Goal: Task Accomplishment & Management: Use online tool/utility

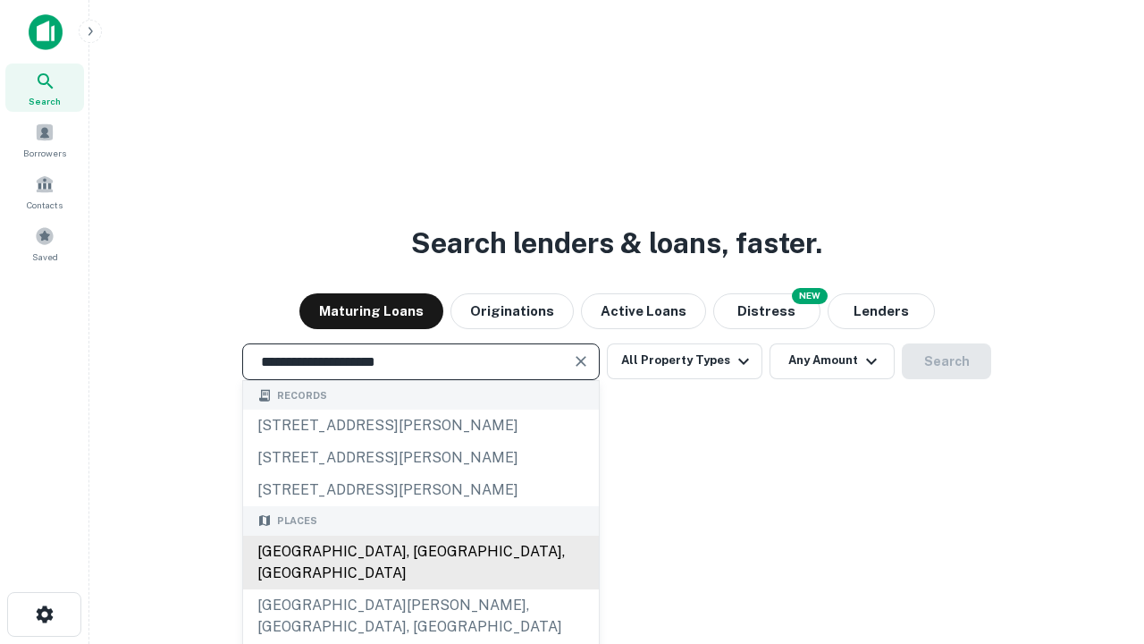
click at [420, 589] on div "[GEOGRAPHIC_DATA], [GEOGRAPHIC_DATA], [GEOGRAPHIC_DATA]" at bounding box center [421, 563] width 356 height 54
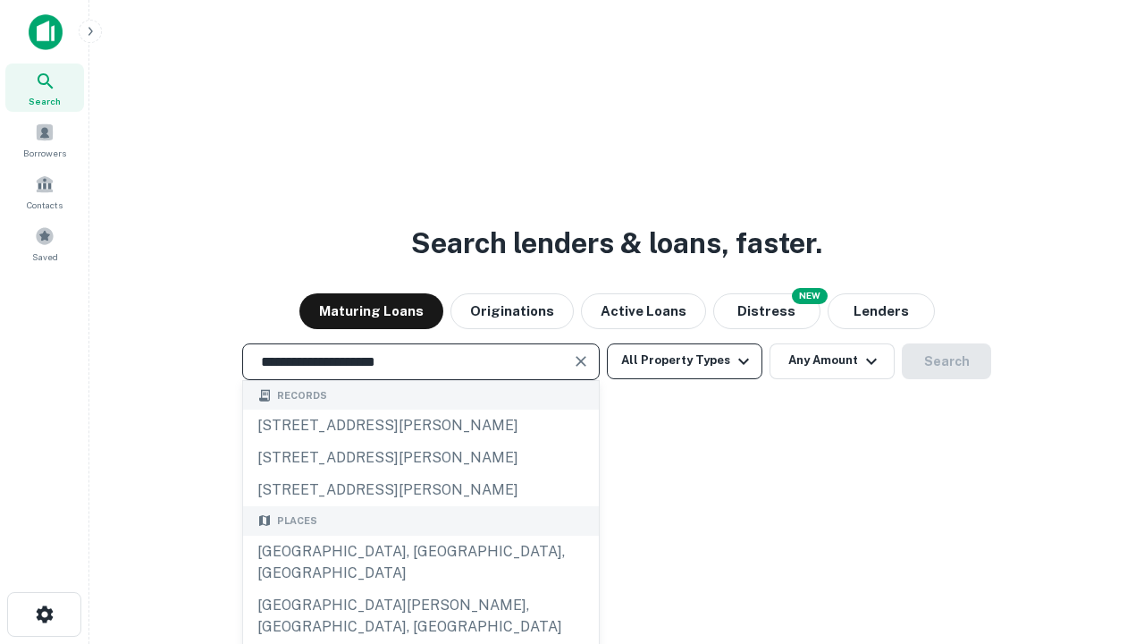
type input "**********"
click at [685, 360] on button "All Property Types" at bounding box center [685, 361] width 156 height 36
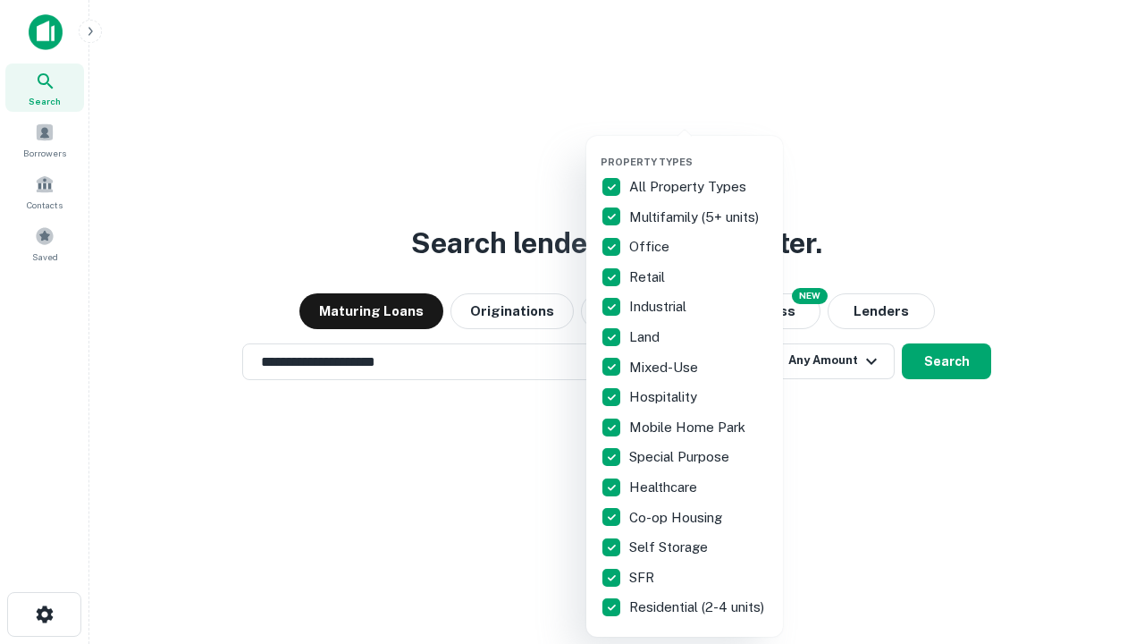
click at [699, 150] on button "button" at bounding box center [699, 150] width 197 height 1
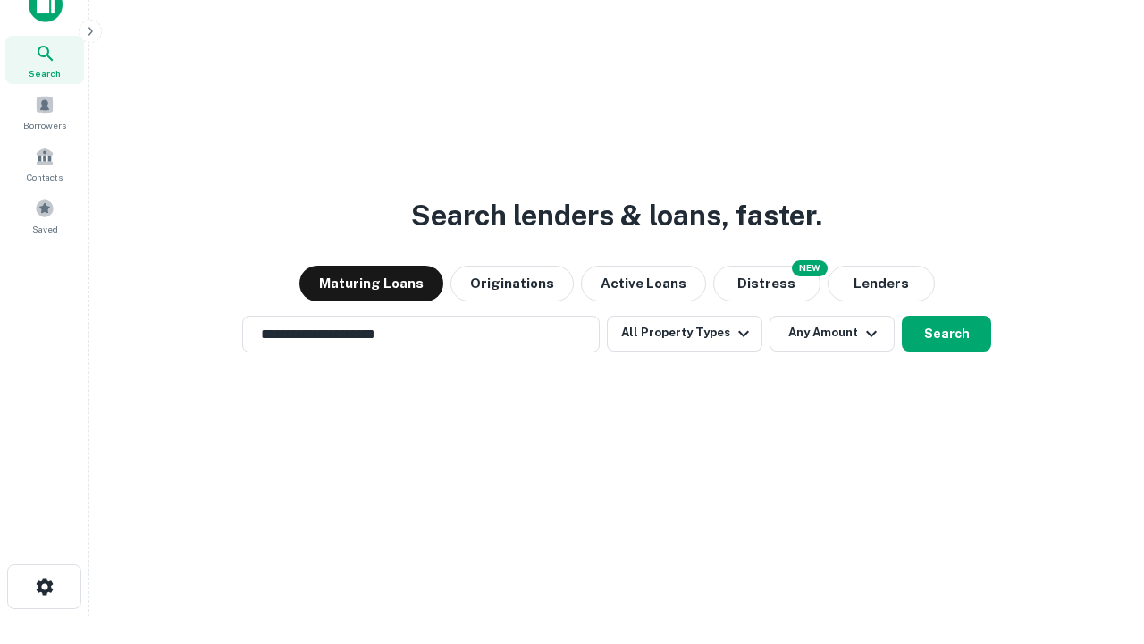
scroll to position [11, 215]
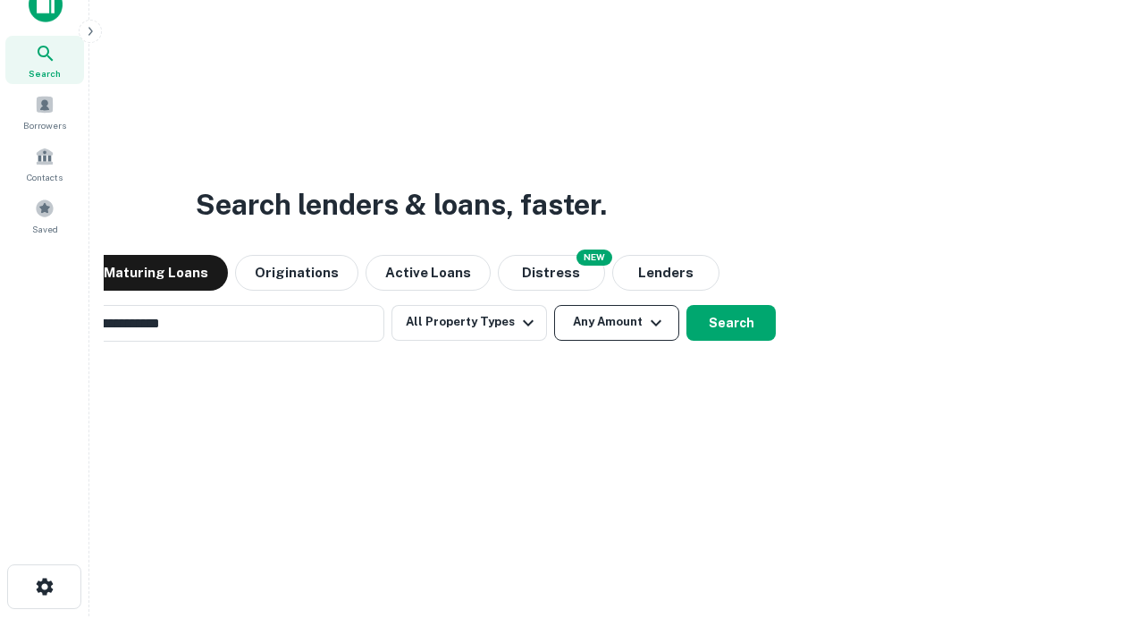
click at [554, 305] on button "Any Amount" at bounding box center [616, 323] width 125 height 36
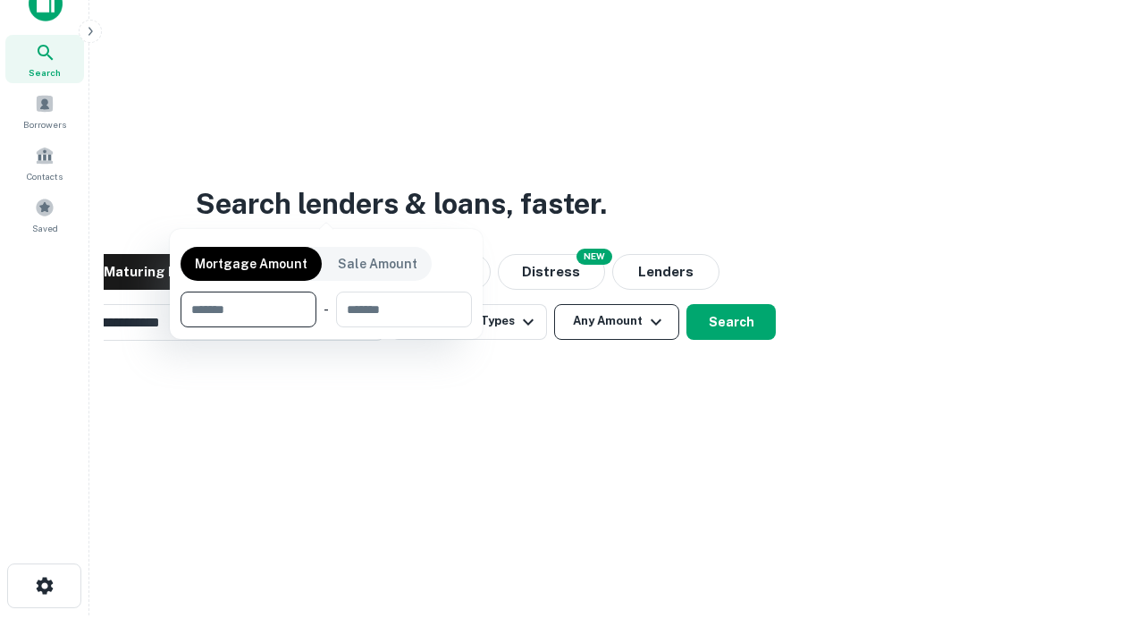
scroll to position [129, 506]
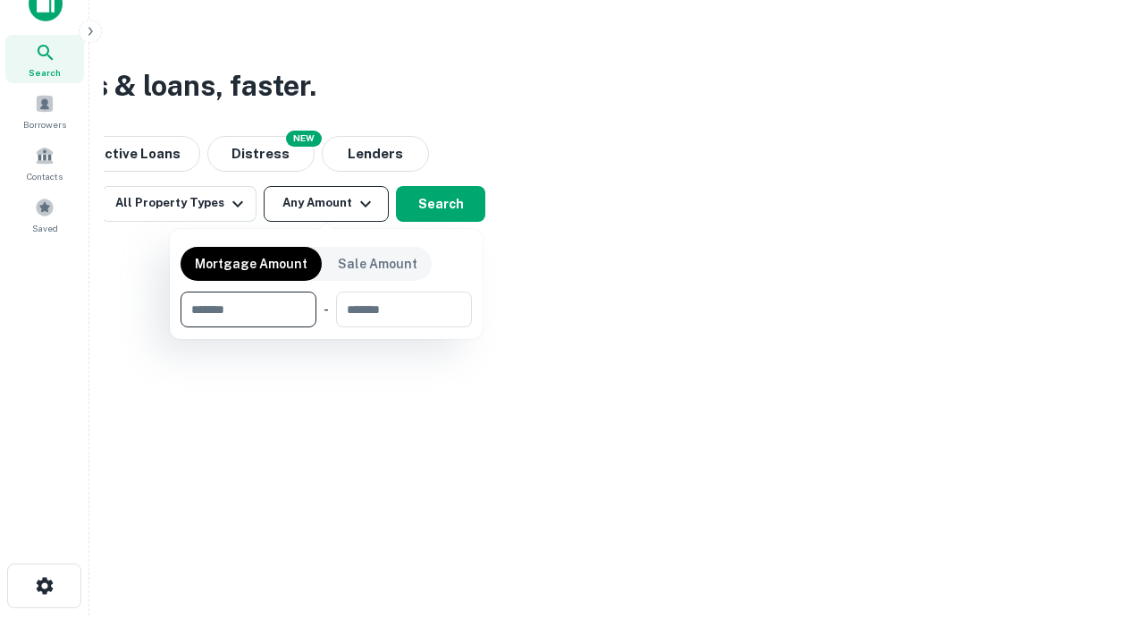
type input "*******"
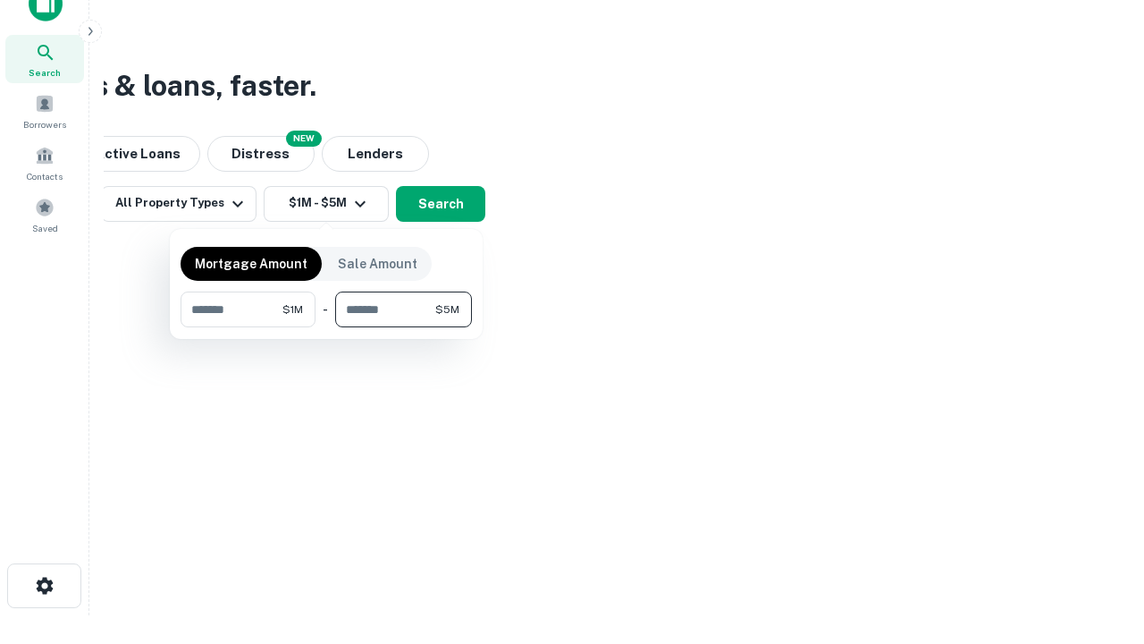
type input "*******"
click at [326, 327] on button "button" at bounding box center [326, 327] width 291 height 1
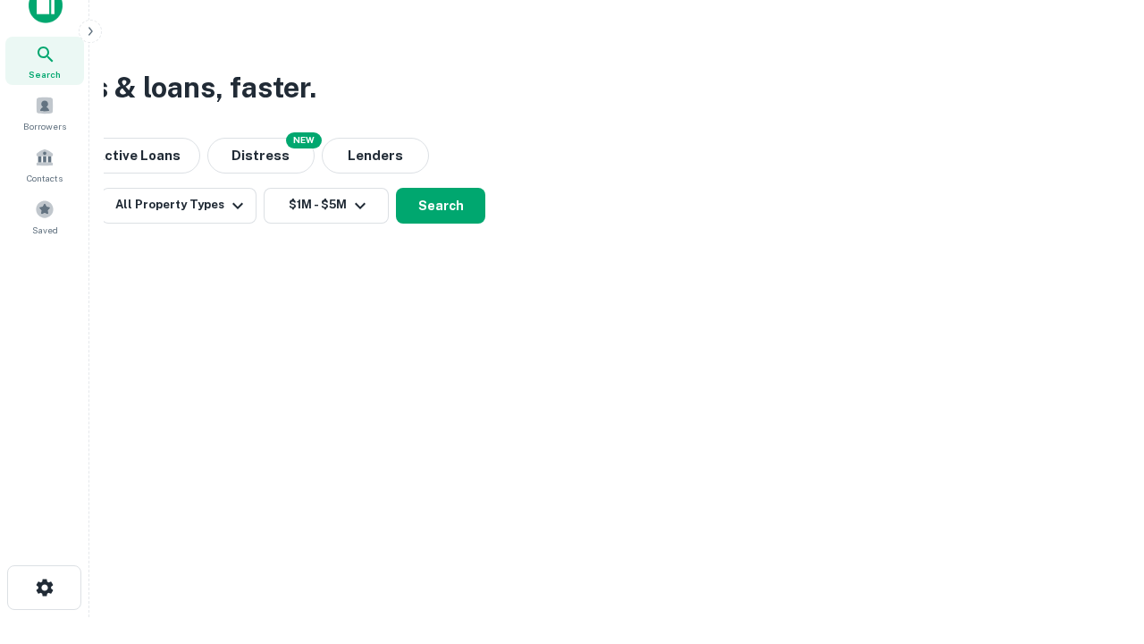
scroll to position [11, 330]
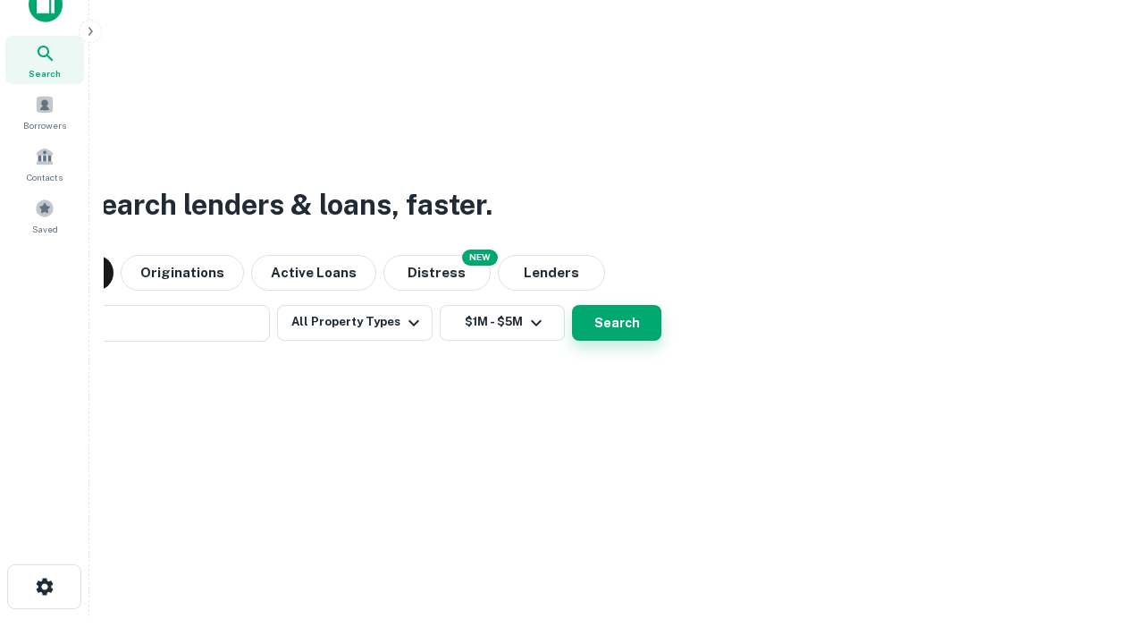
click at [572, 305] on button "Search" at bounding box center [616, 323] width 89 height 36
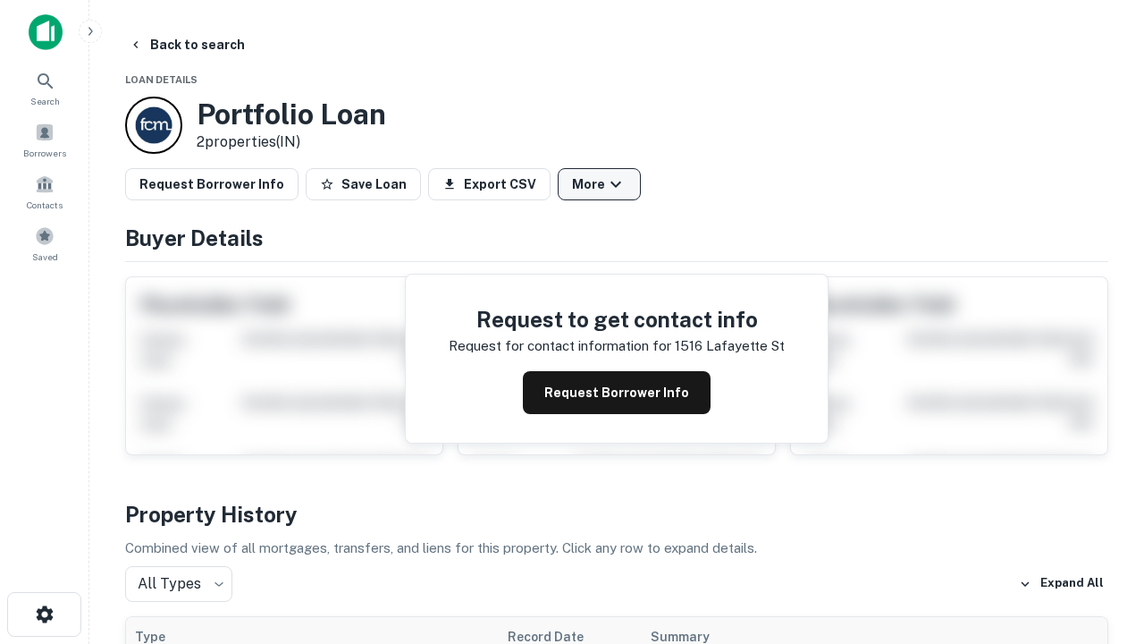
click at [599, 184] on button "More" at bounding box center [599, 184] width 83 height 32
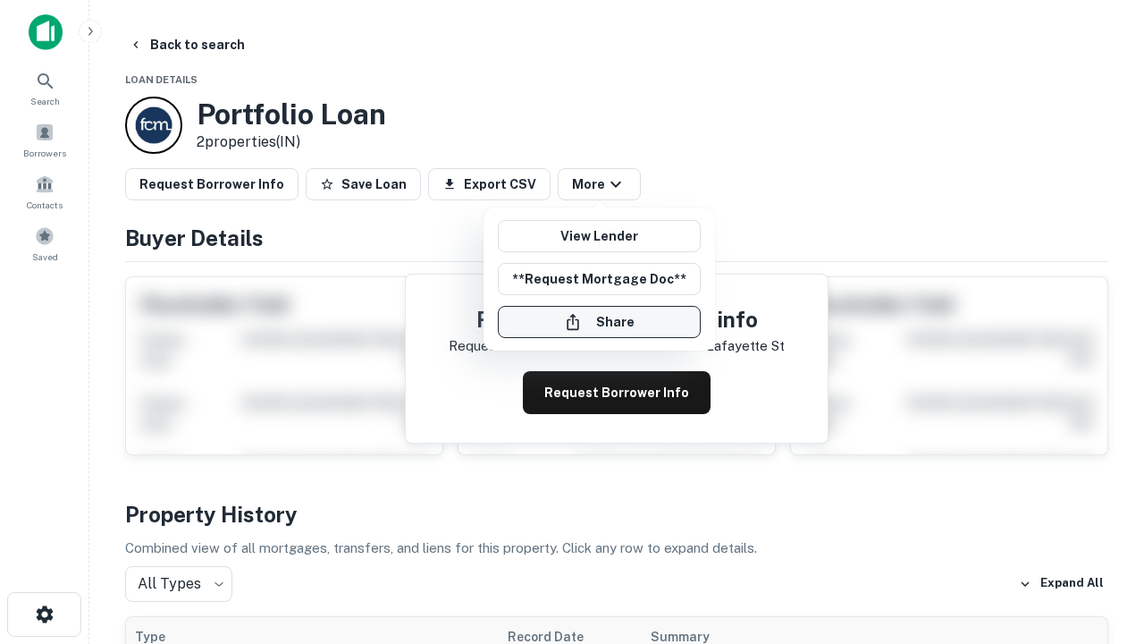
click at [599, 322] on button "Share" at bounding box center [599, 322] width 203 height 32
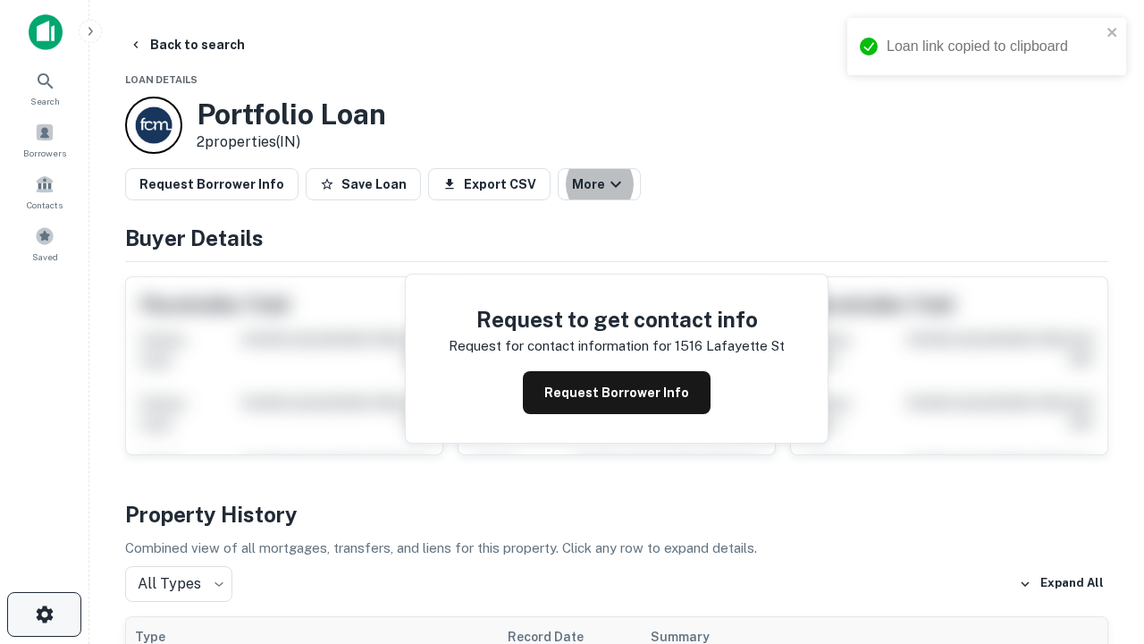
click at [44, 614] on icon "button" at bounding box center [44, 613] width 21 height 21
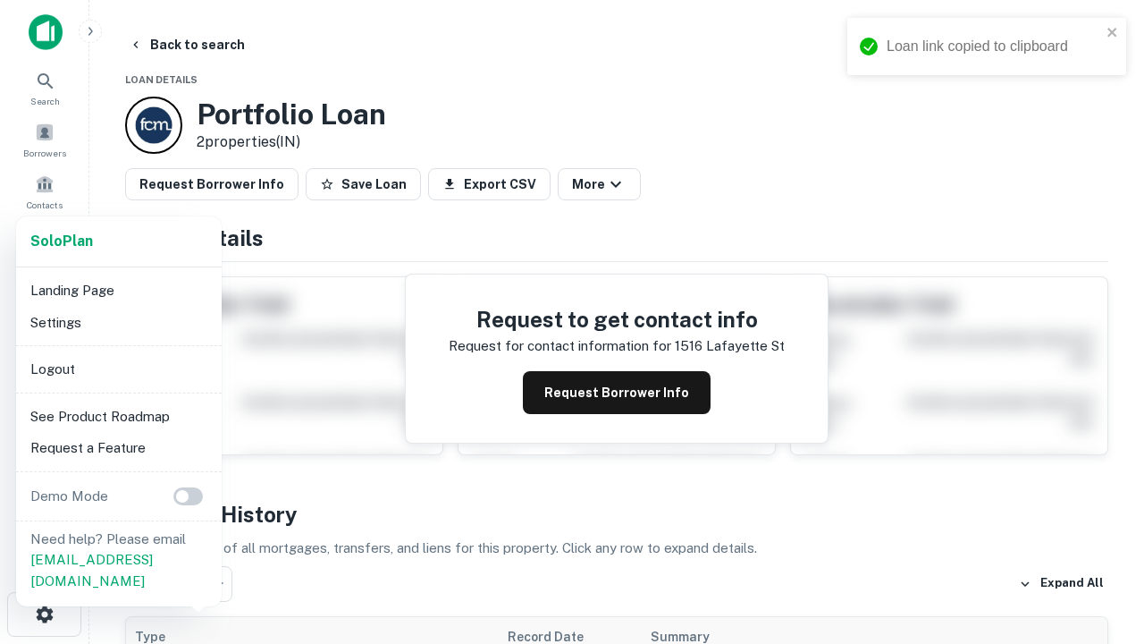
click at [118, 368] on li "Logout" at bounding box center [118, 369] width 191 height 32
